Goal: Information Seeking & Learning: Learn about a topic

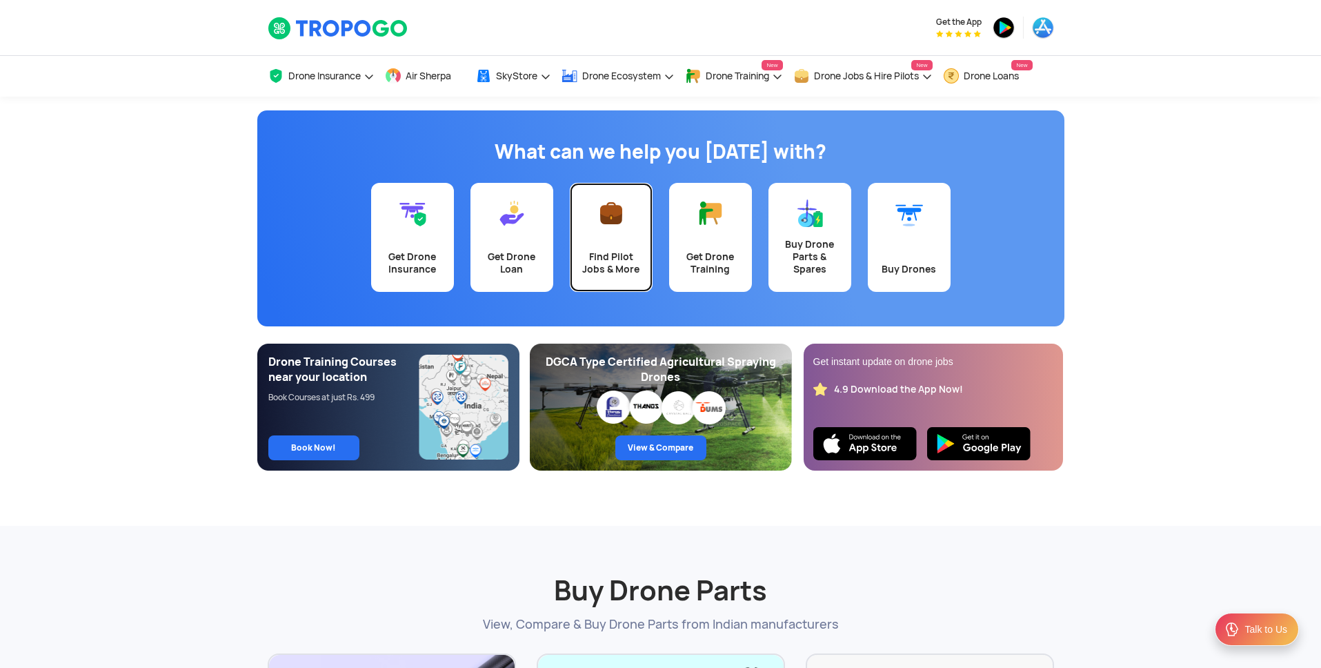
click at [603, 224] on img at bounding box center [612, 213] width 28 height 28
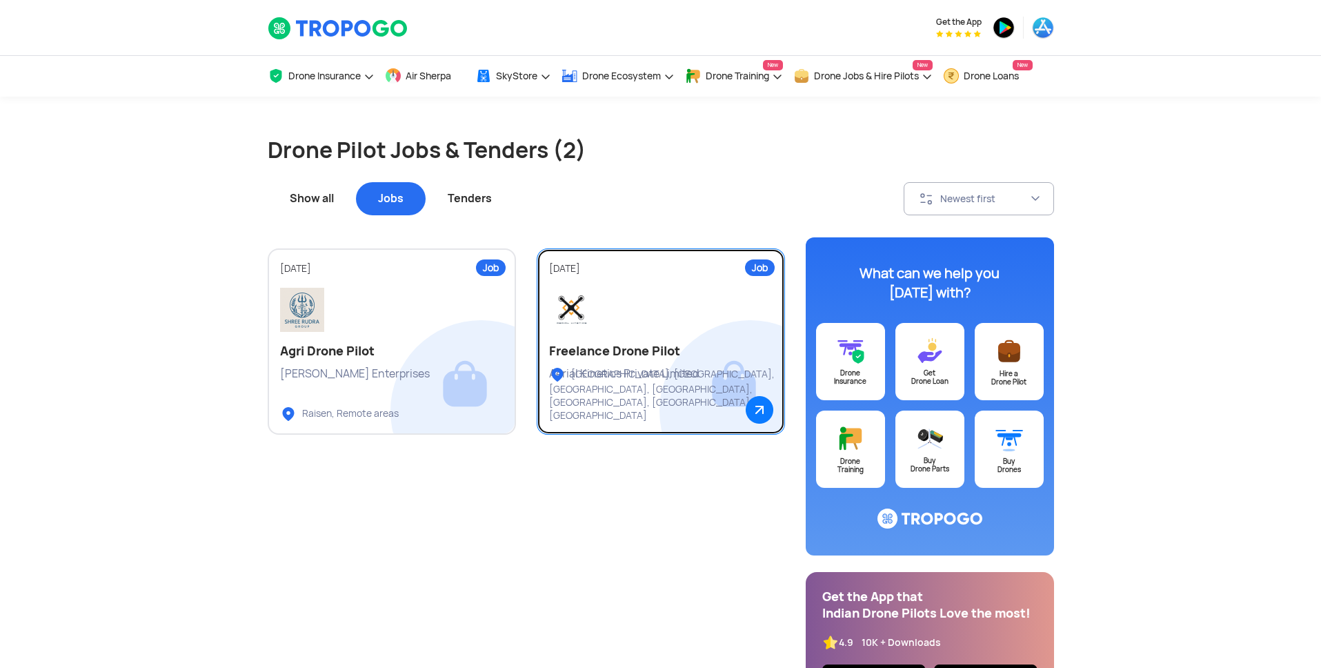
click at [712, 368] on div "Aerial Kinetics Private Limited" at bounding box center [661, 373] width 224 height 15
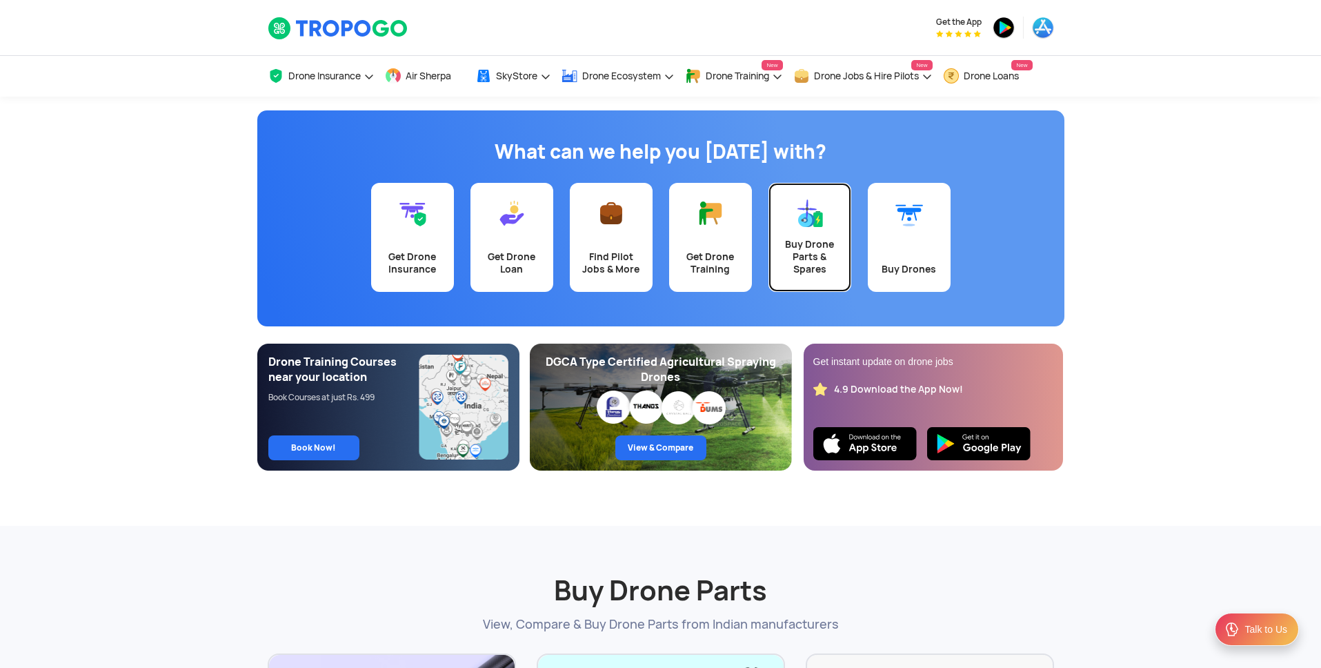
click at [801, 246] on div "Buy Drone Parts & Spares" at bounding box center [810, 256] width 66 height 37
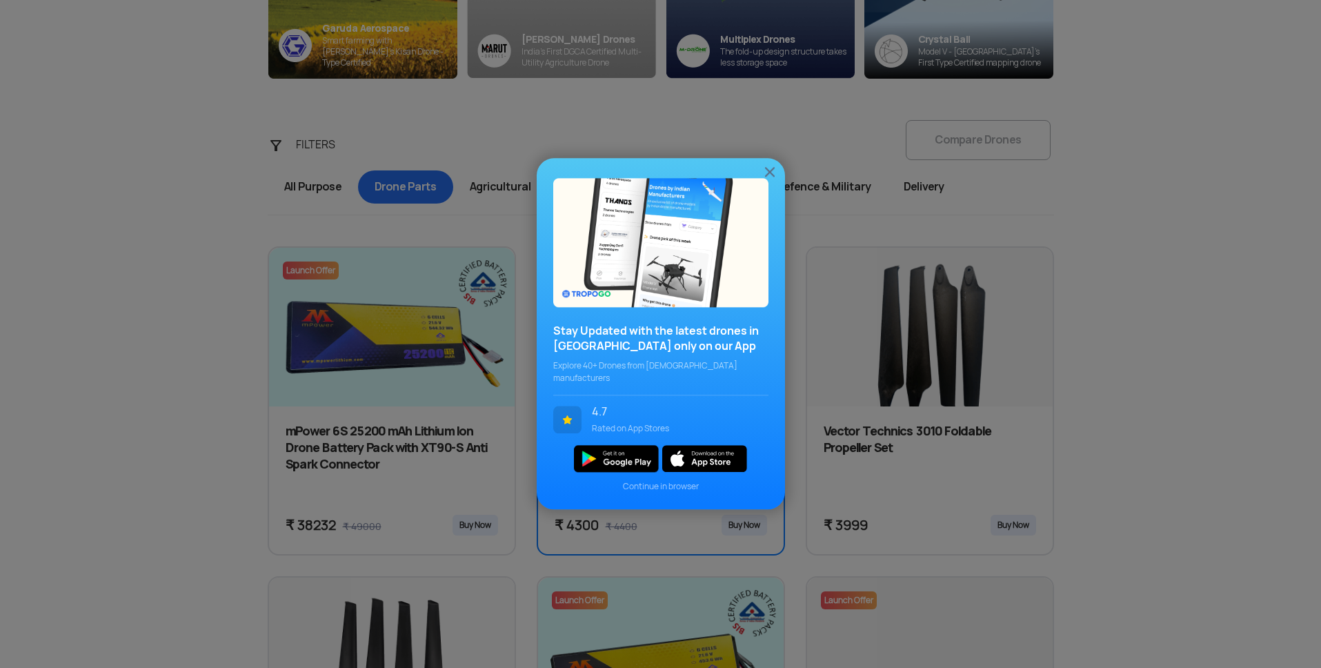
scroll to position [551, 0]
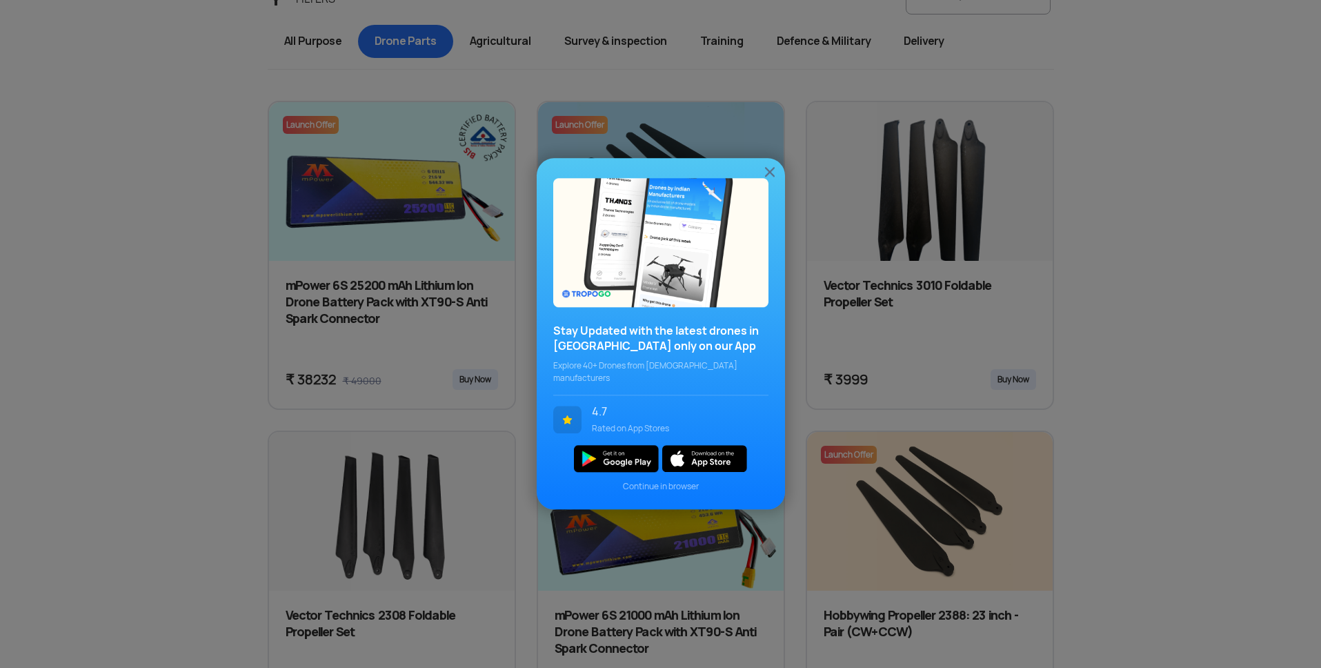
click at [765, 177] on img at bounding box center [770, 172] width 17 height 17
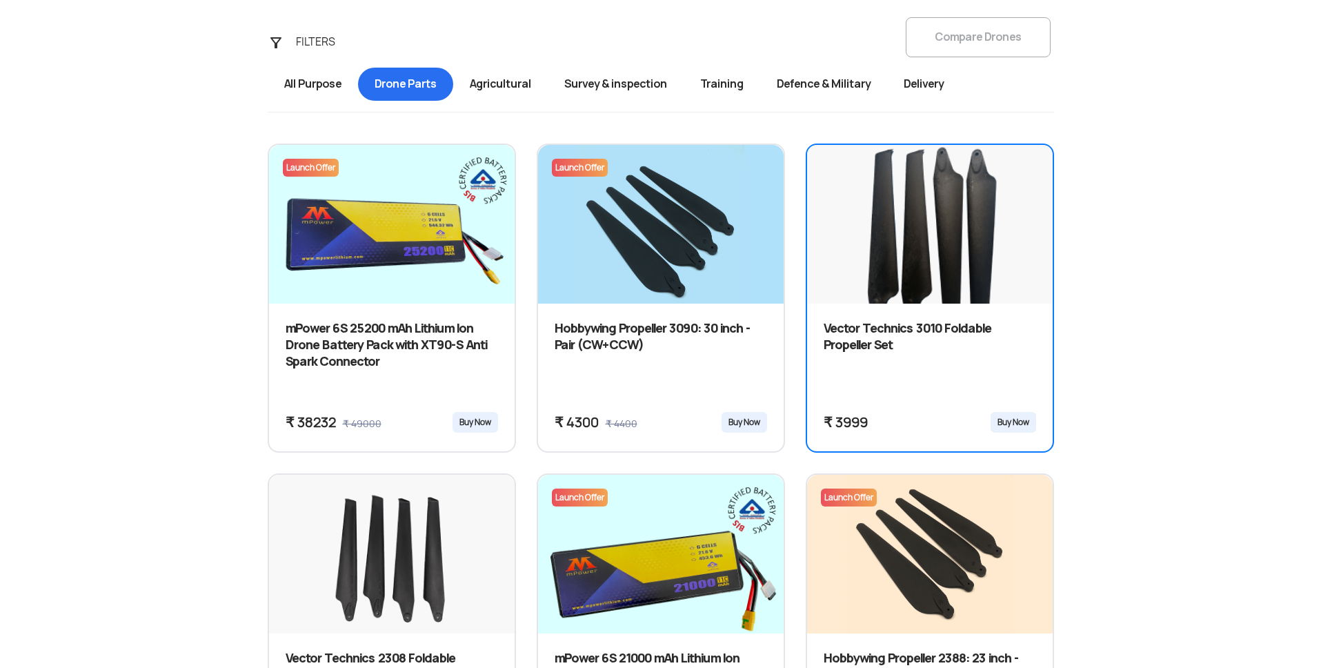
scroll to position [490, 0]
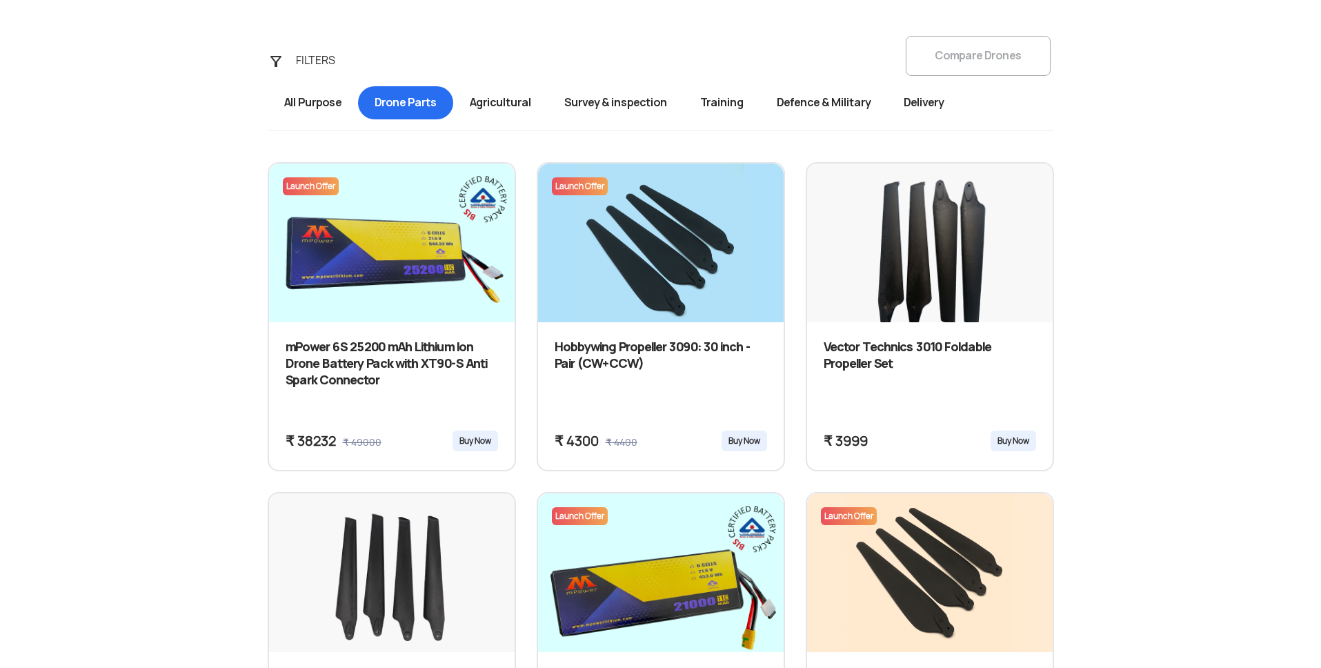
click at [635, 103] on span "Survey & inspection" at bounding box center [616, 102] width 136 height 33
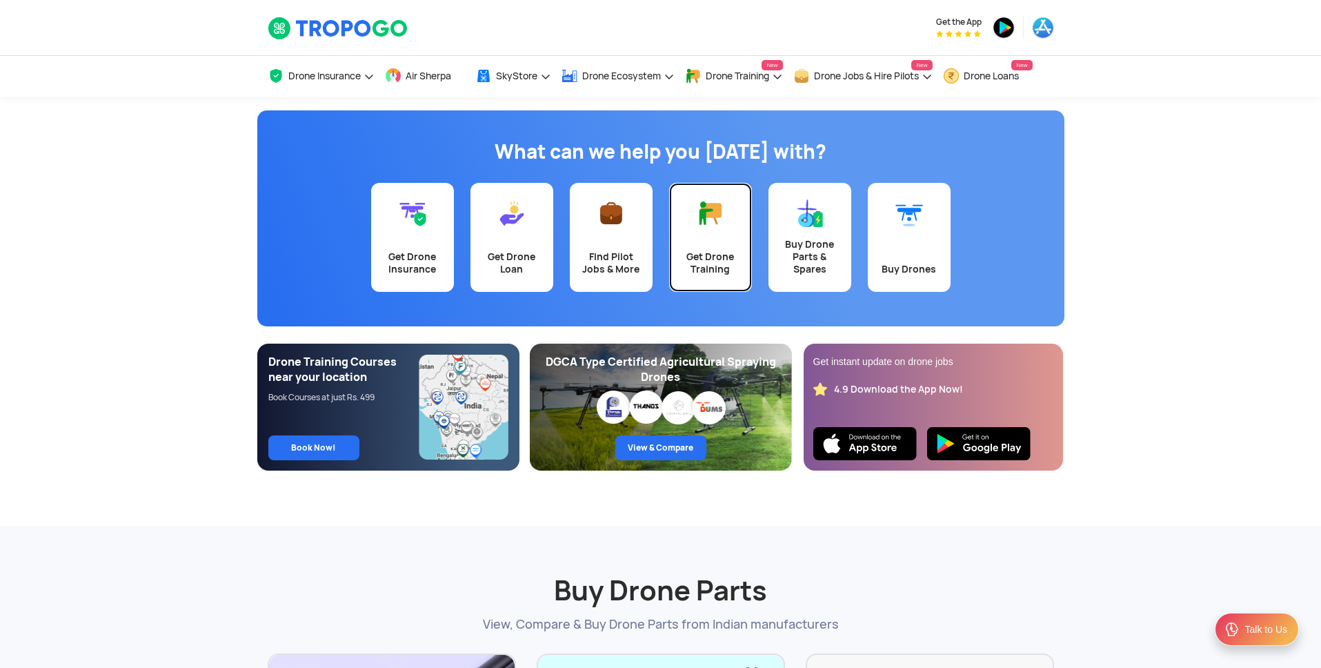
click at [705, 263] on div "Get Drone Training" at bounding box center [711, 262] width 66 height 25
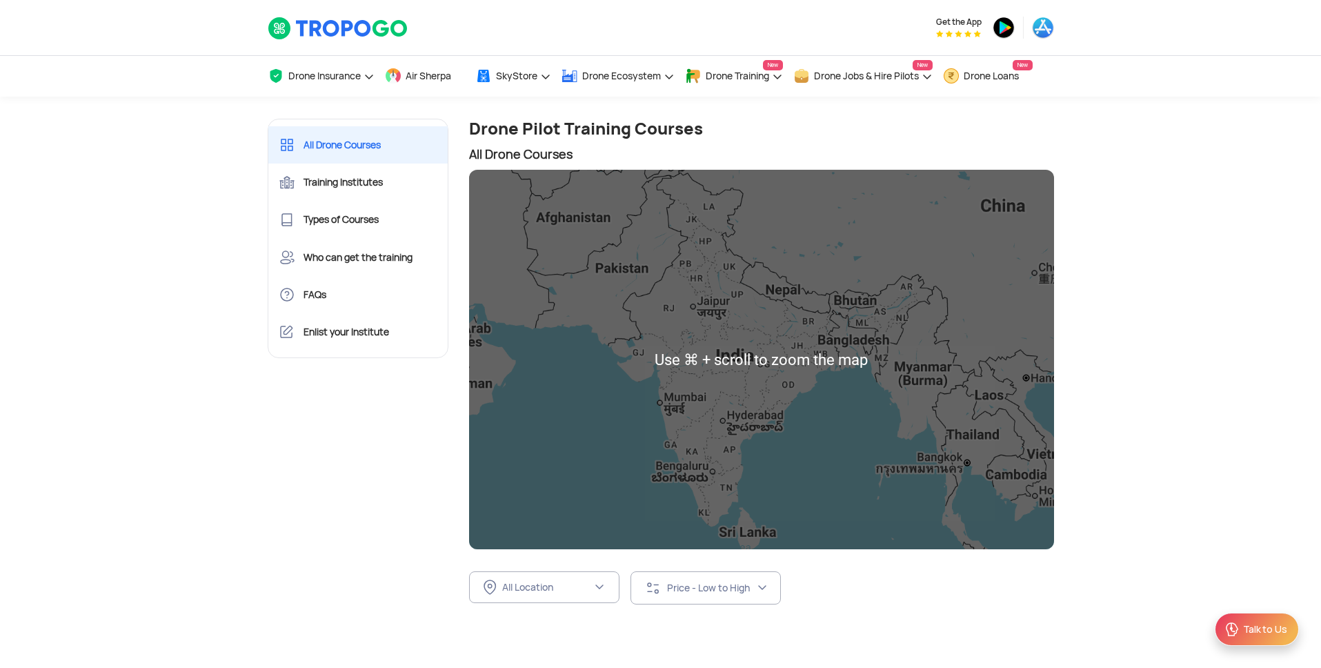
scroll to position [55, 0]
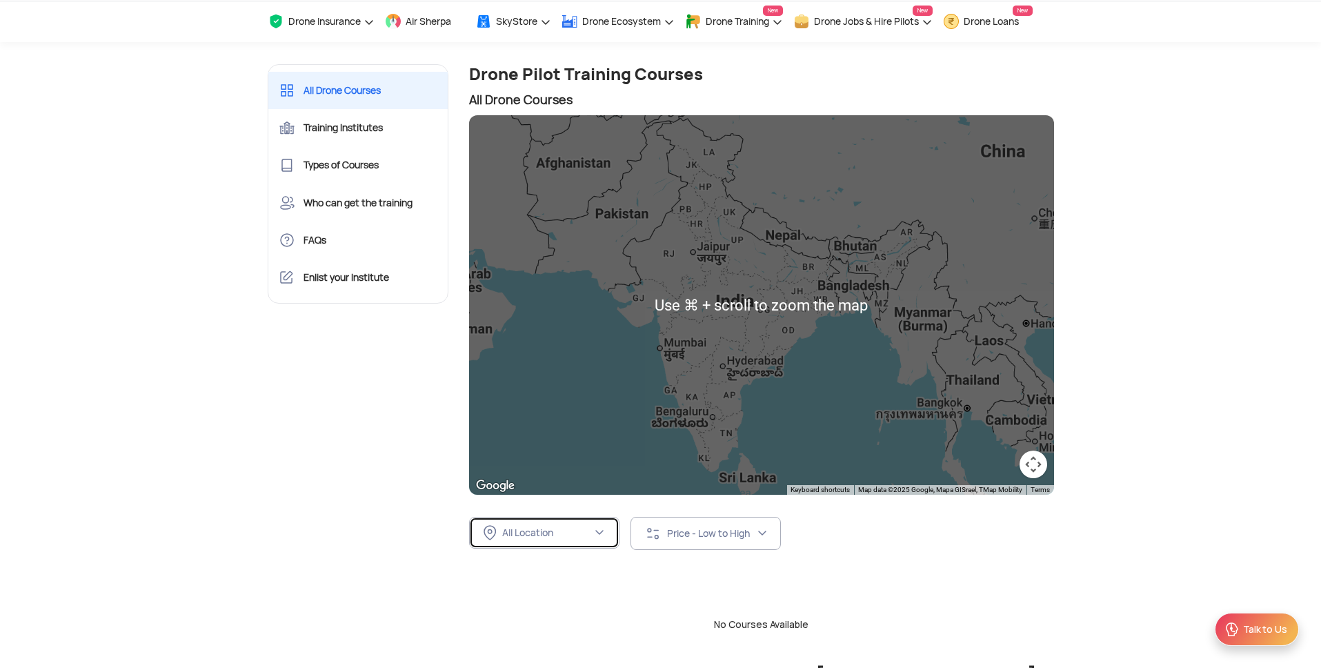
click at [551, 546] on button "All Location" at bounding box center [544, 533] width 150 height 32
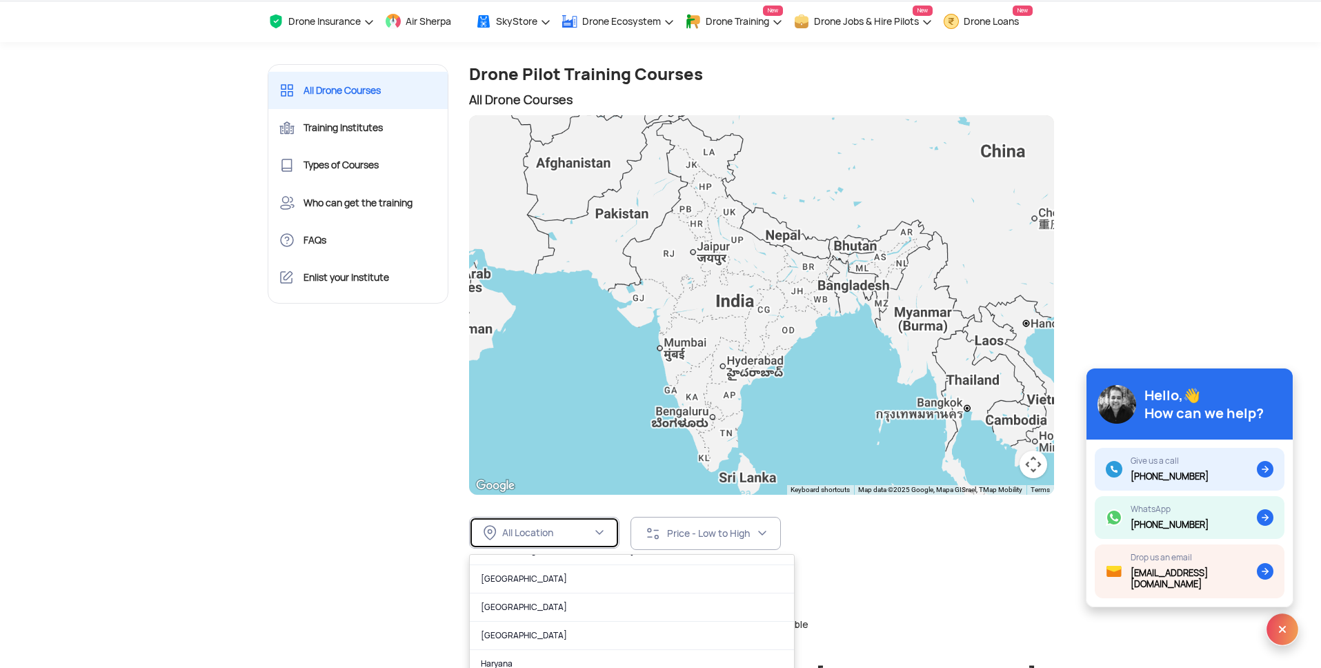
scroll to position [282, 0]
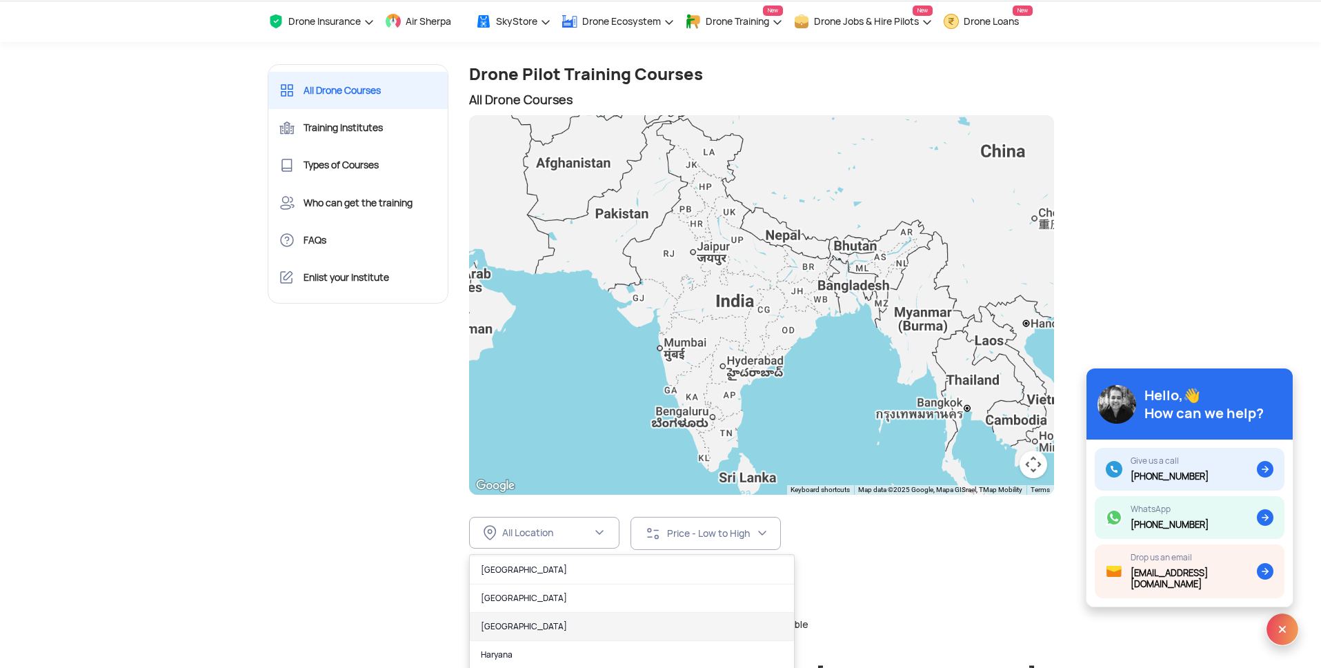
click at [549, 632] on link "Gujarat" at bounding box center [632, 627] width 324 height 28
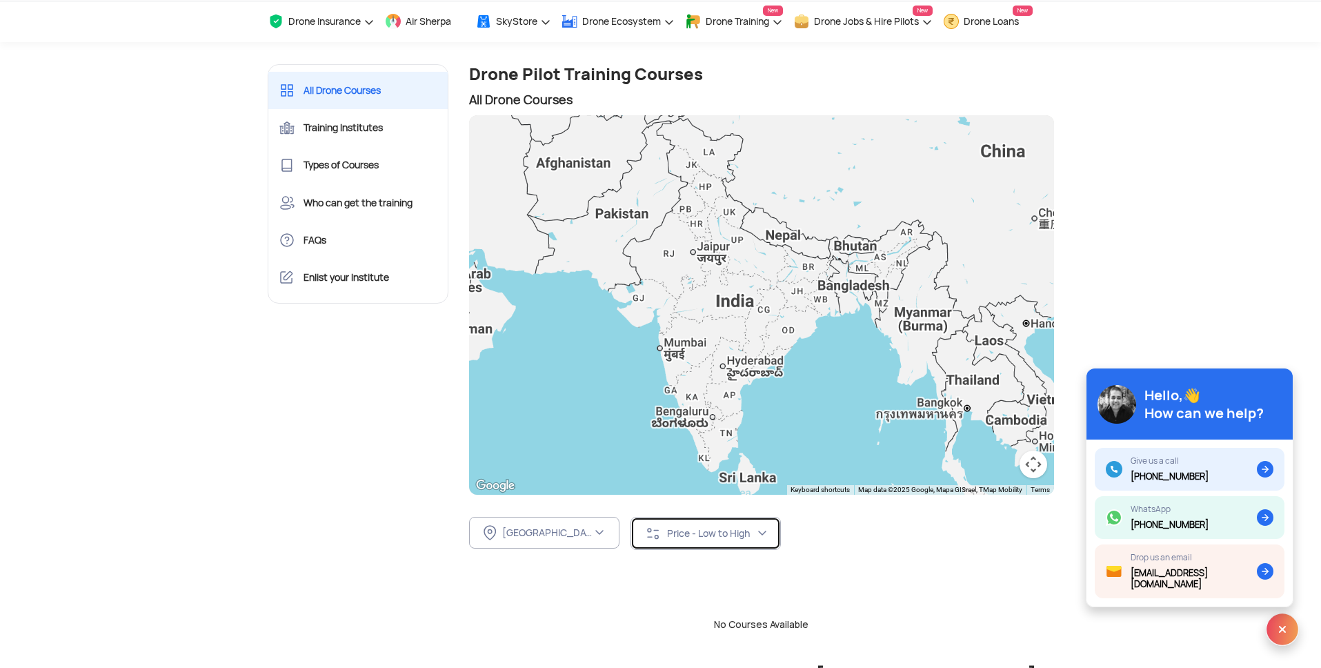
click at [732, 540] on div "Price - Low to High" at bounding box center [701, 533] width 112 height 17
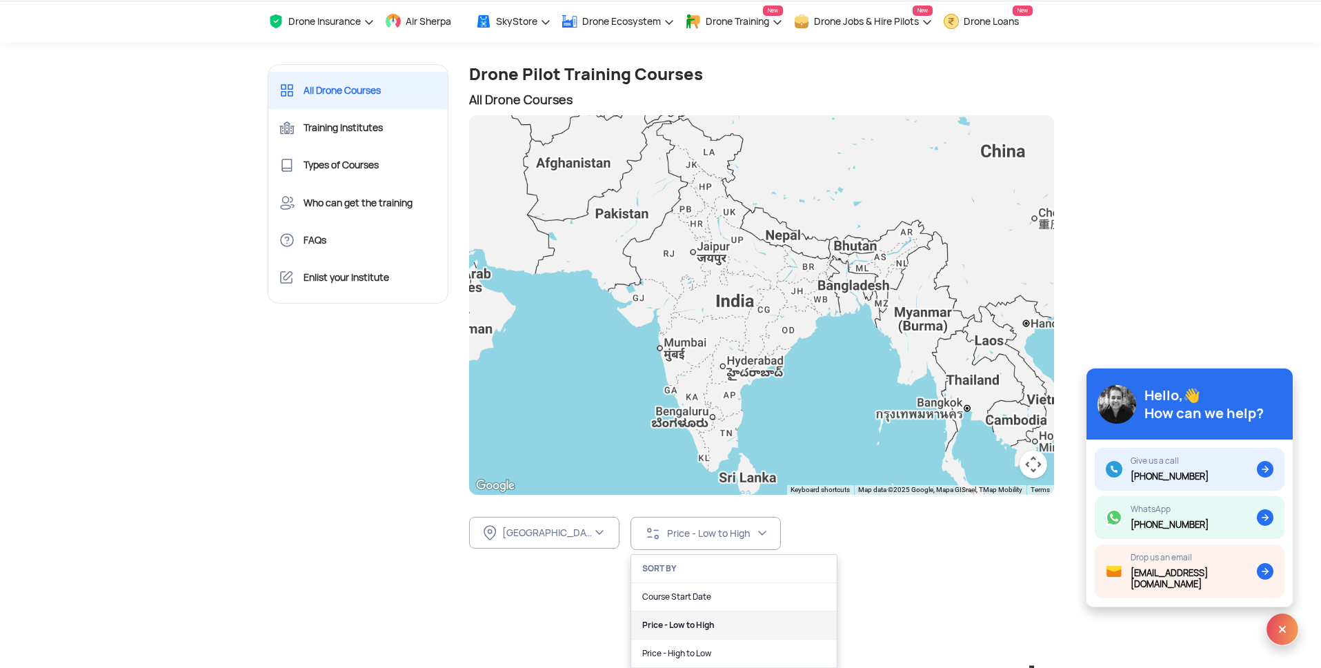
click at [717, 631] on link "Price - Low to High" at bounding box center [734, 625] width 206 height 28
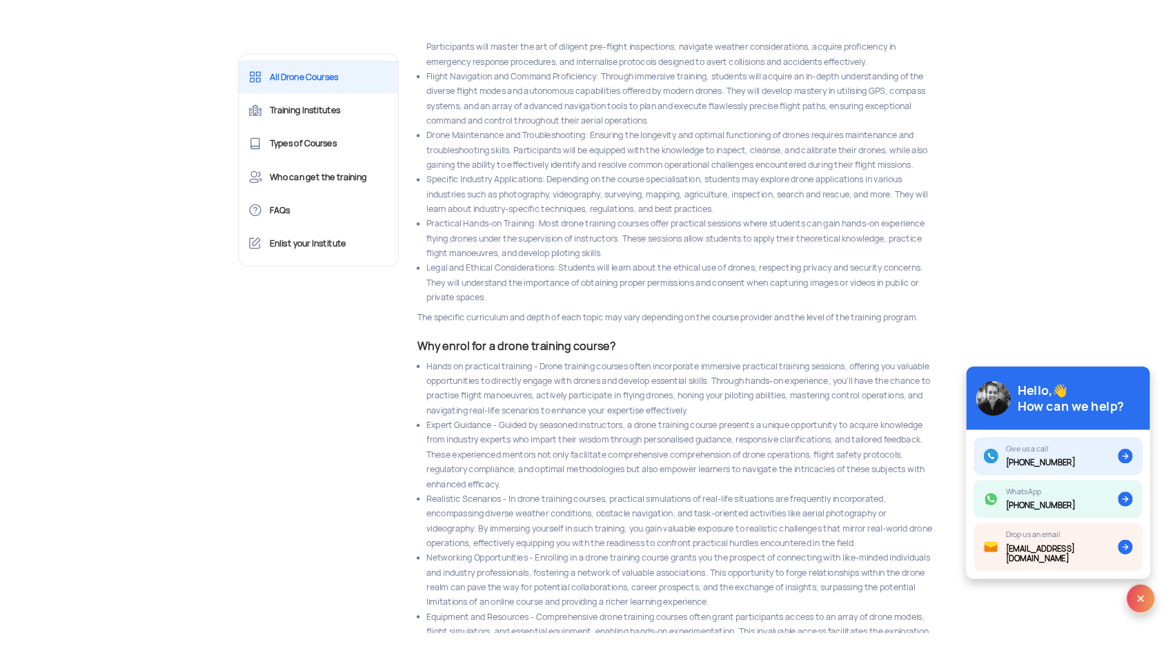
scroll to position [907, 0]
